Goal: Task Accomplishment & Management: Manage account settings

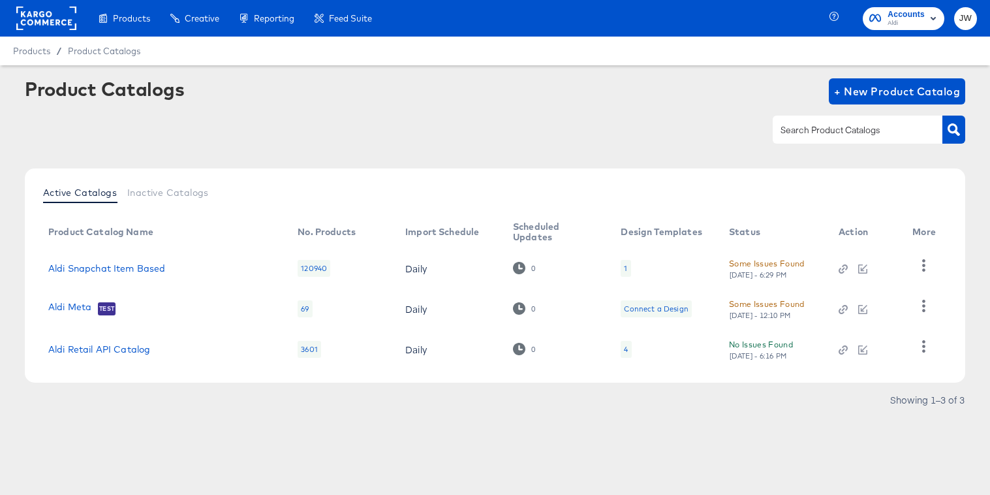
click at [17, 20] on rect at bounding box center [46, 18] width 60 height 23
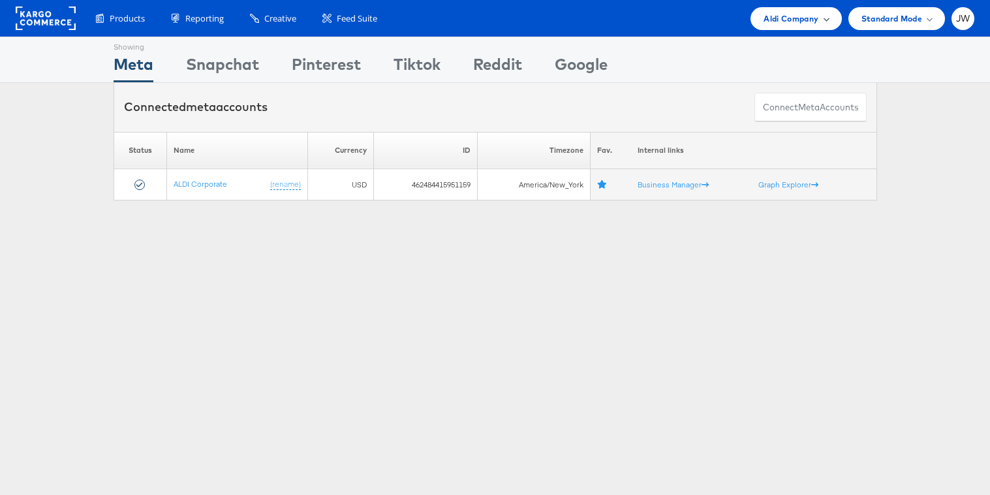
click at [776, 14] on span "Aldi Company" at bounding box center [791, 19] width 55 height 14
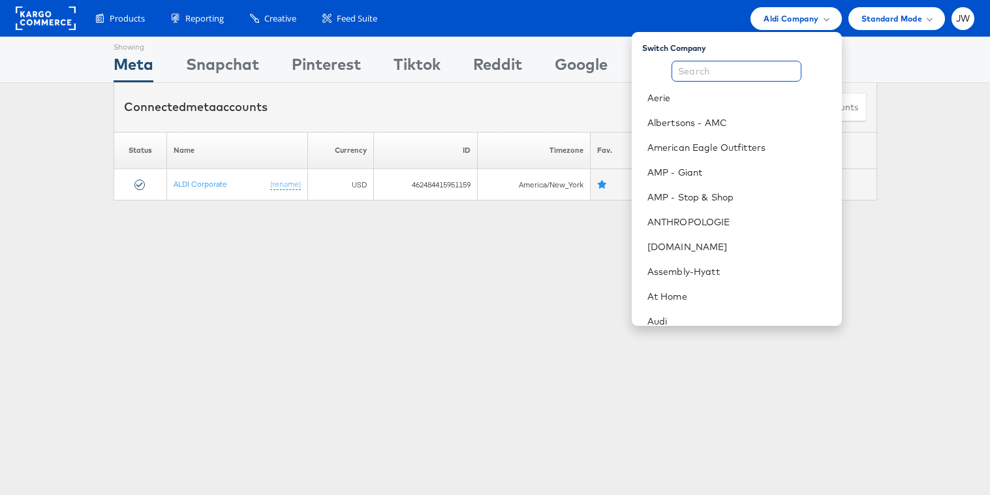
click at [779, 73] on input "text" at bounding box center [737, 71] width 130 height 21
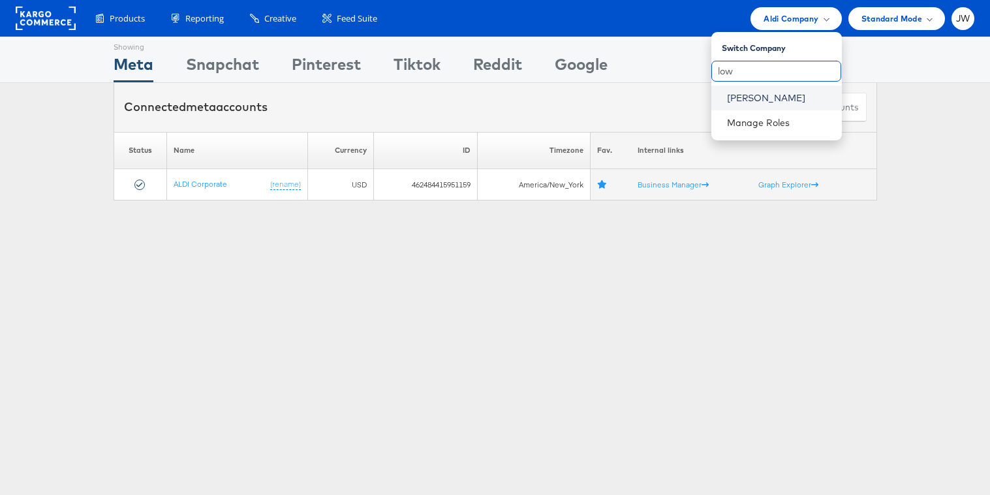
type input "low"
click at [773, 95] on link "Lowe's" at bounding box center [779, 97] width 104 height 13
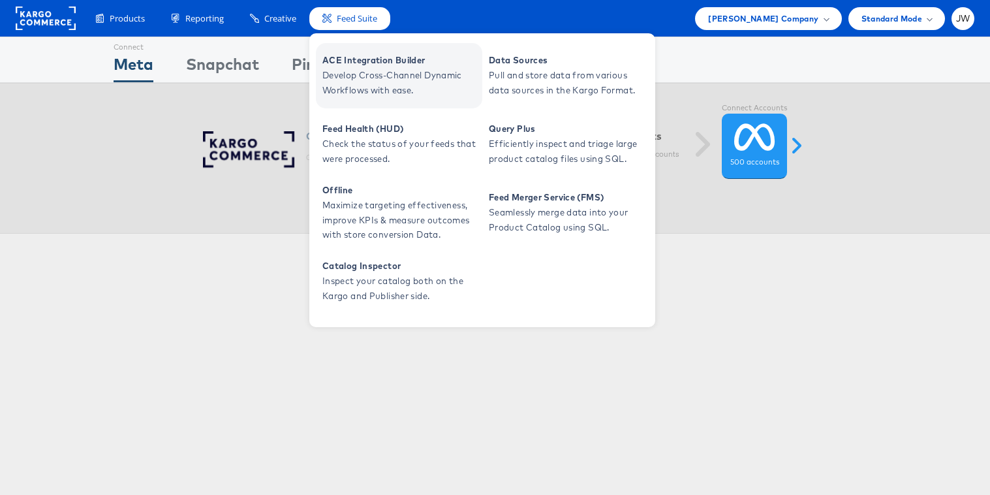
click at [350, 56] on span "ACE Integration Builder" at bounding box center [400, 60] width 157 height 15
